Goal: Transaction & Acquisition: Register for event/course

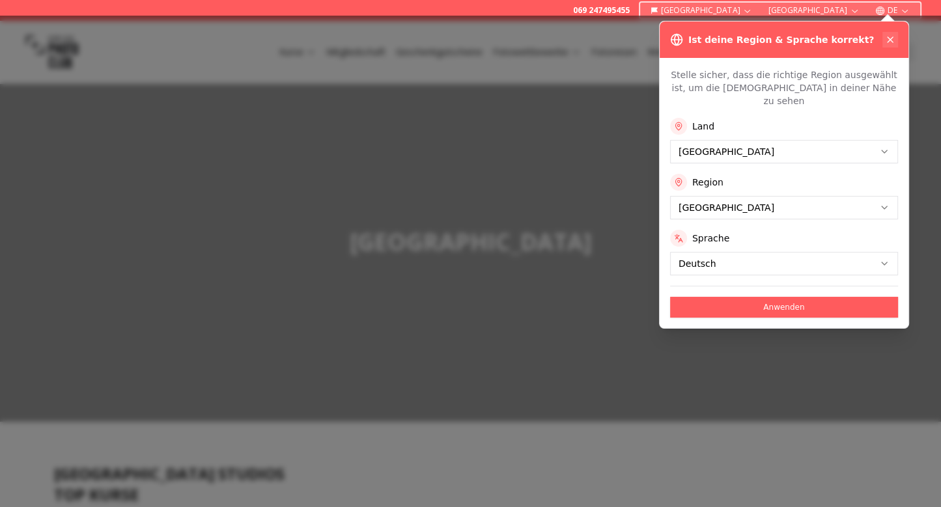
click at [892, 38] on icon at bounding box center [889, 39] width 5 height 5
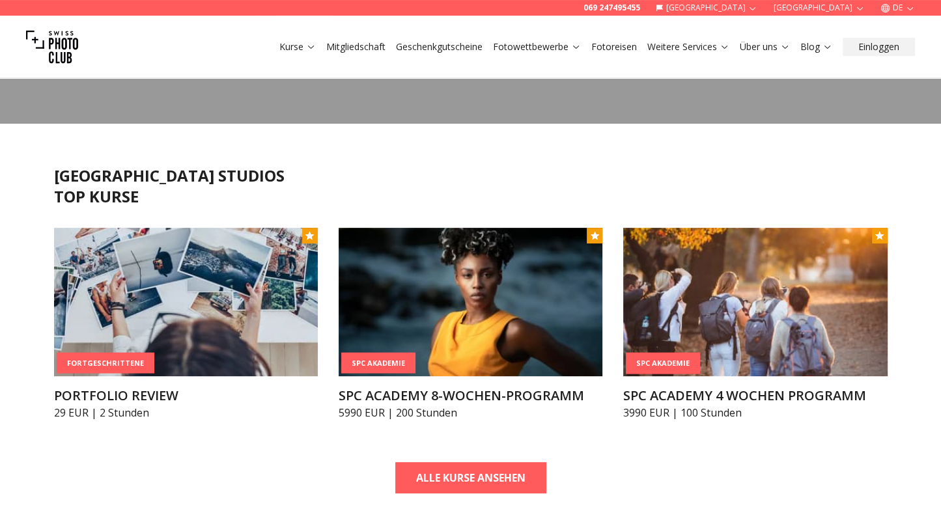
scroll to position [344, 0]
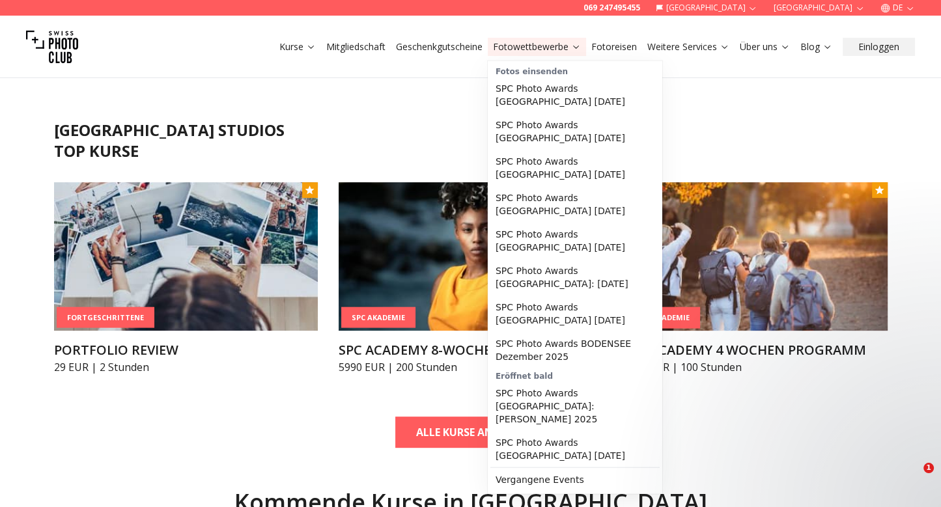
click at [520, 51] on link "Fotowettbewerbe" at bounding box center [537, 46] width 88 height 13
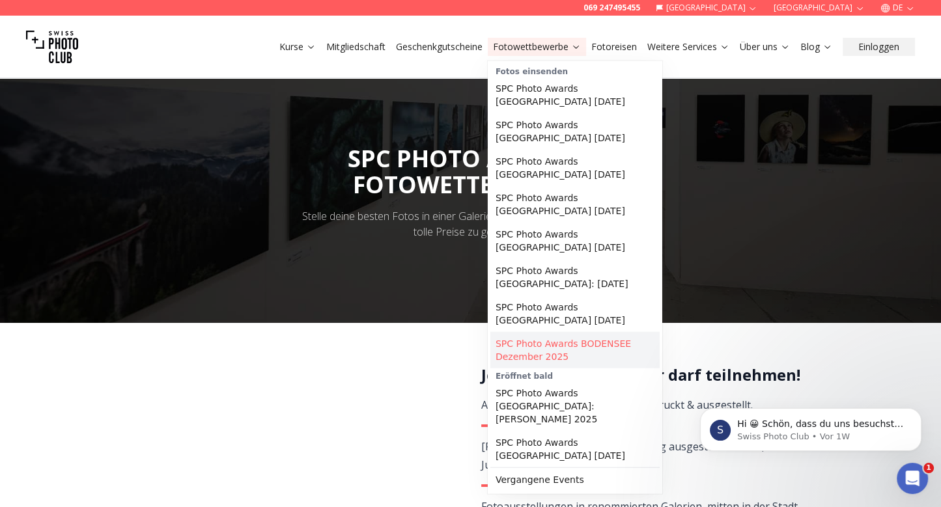
click at [542, 333] on link "SPC Photo Awards BODENSEE Dezember 2025" at bounding box center [574, 350] width 169 height 36
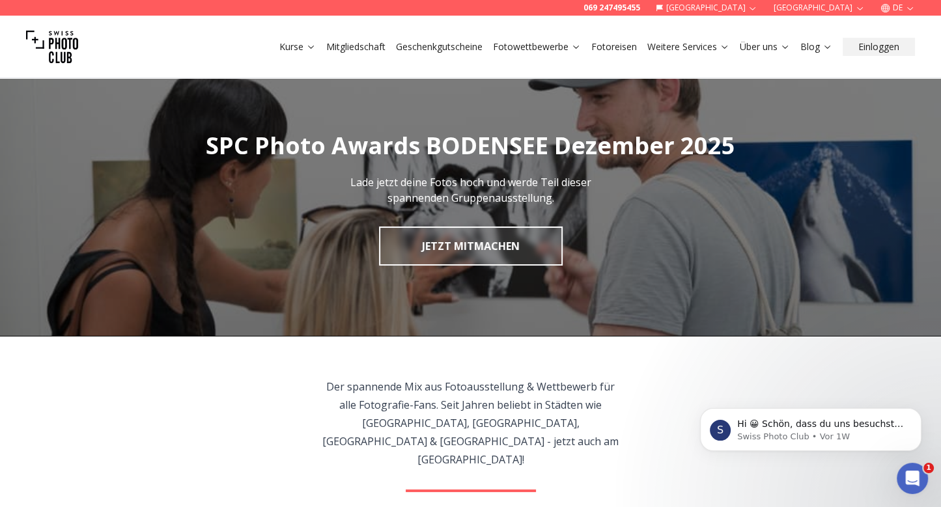
click at [863, 8] on icon "button" at bounding box center [860, 8] width 10 height 10
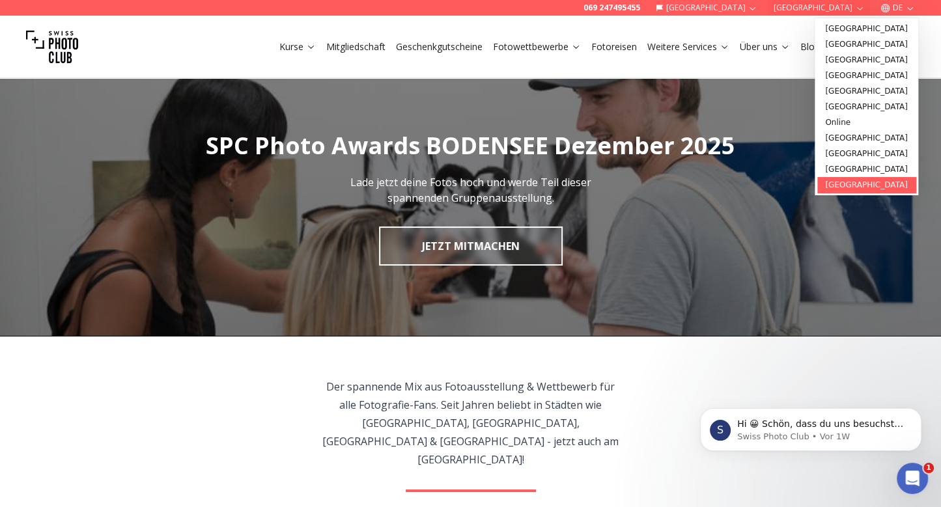
click at [832, 184] on link "[GEOGRAPHIC_DATA]" at bounding box center [866, 185] width 98 height 16
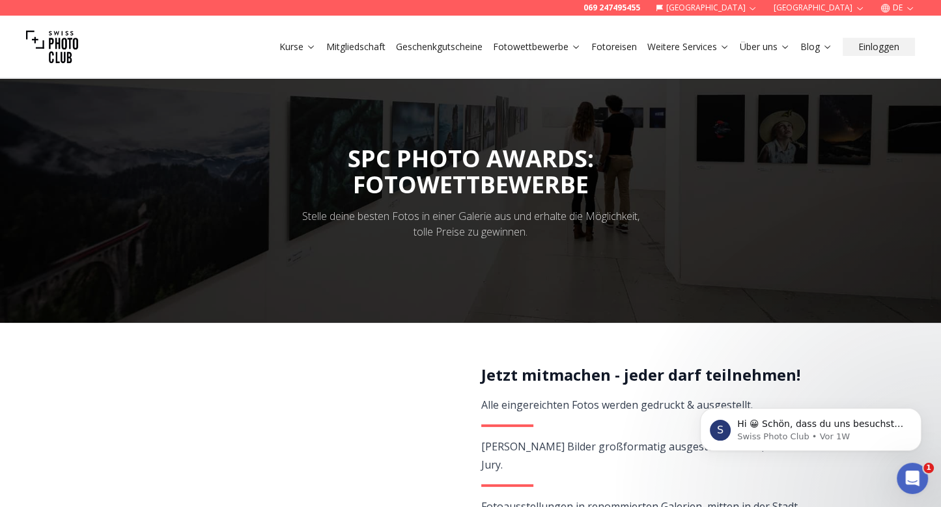
click at [860, 9] on icon "button" at bounding box center [860, 8] width 6 height 3
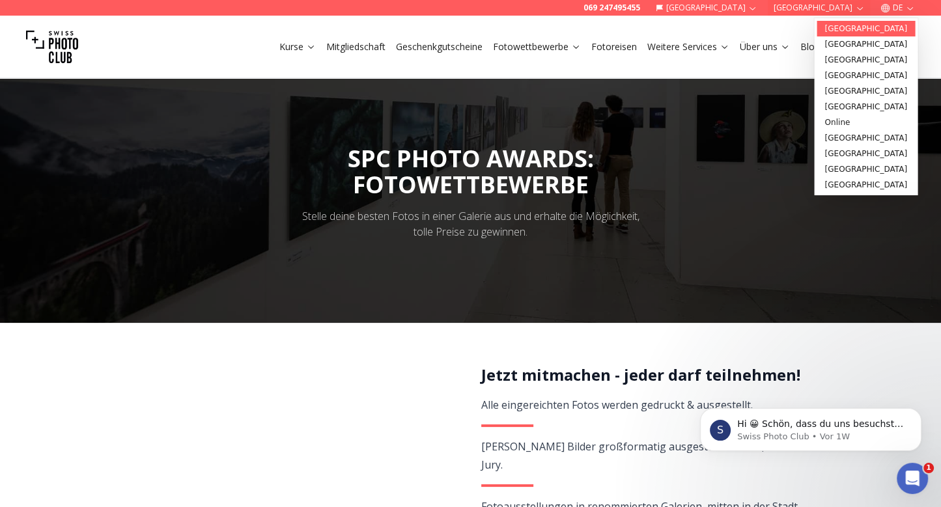
click at [852, 30] on link "[GEOGRAPHIC_DATA]" at bounding box center [865, 29] width 98 height 16
